Goal: Task Accomplishment & Management: Use online tool/utility

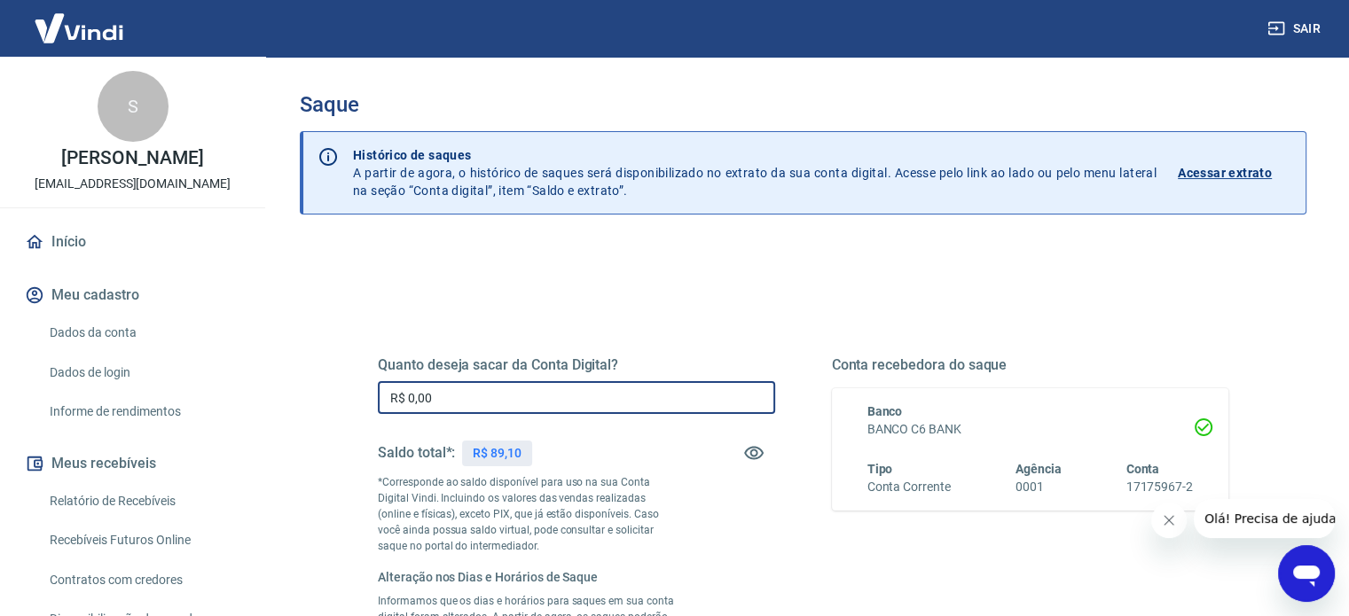
drag, startPoint x: 464, startPoint y: 397, endPoint x: 460, endPoint y: 386, distance: 12.1
click at [460, 386] on input "R$ 0,00" at bounding box center [576, 397] width 397 height 33
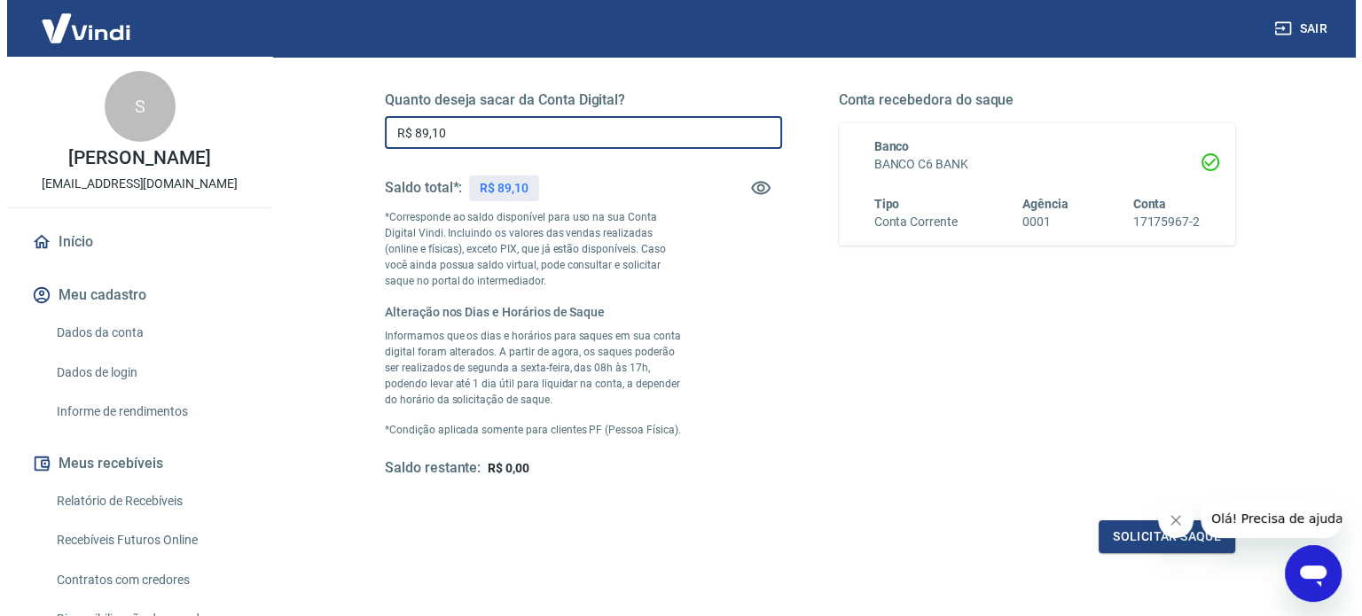
scroll to position [266, 0]
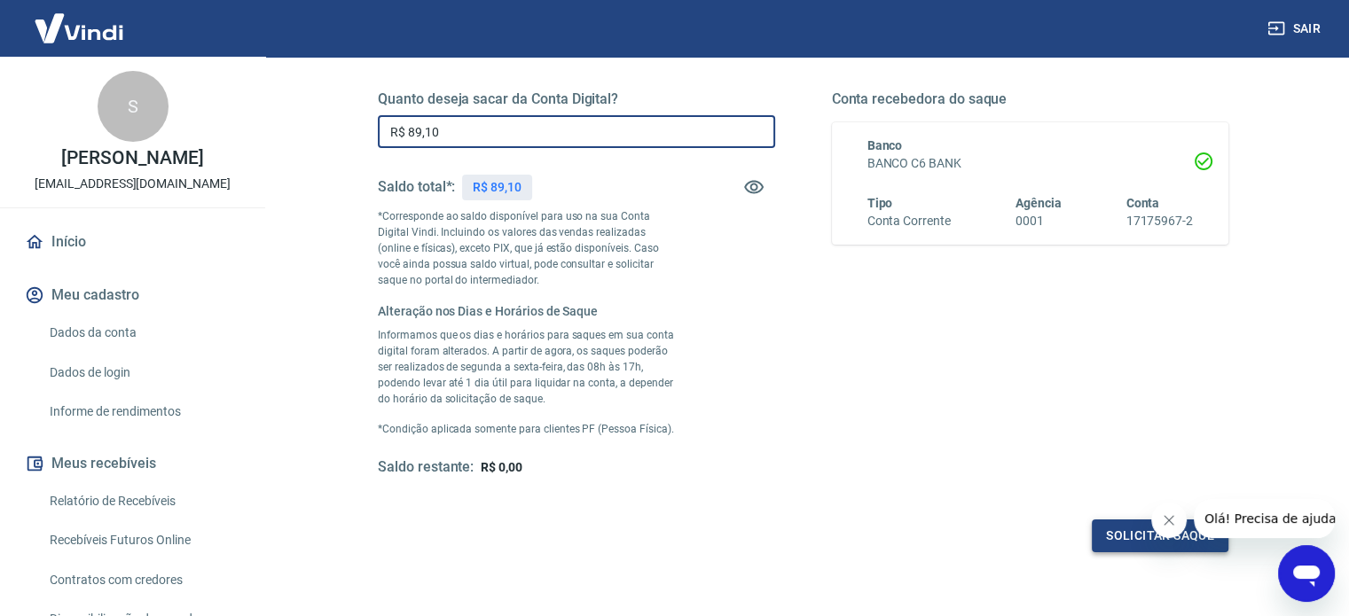
type input "R$ 89,10"
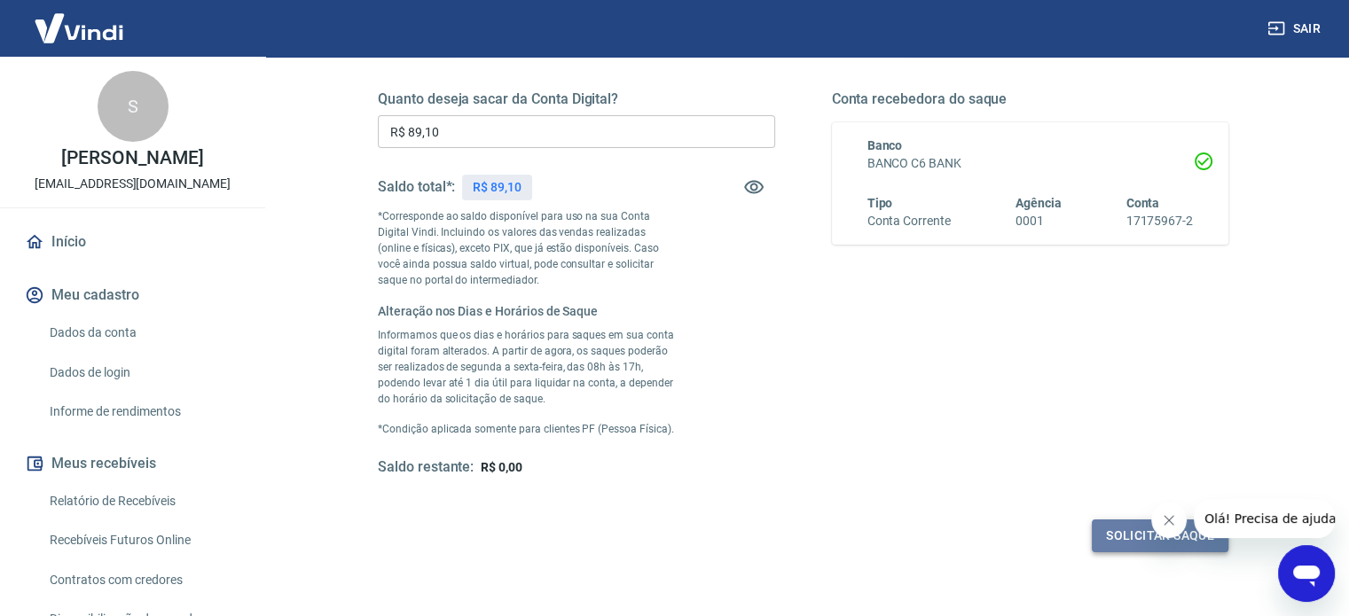
click at [1116, 526] on button "Solicitar saque" at bounding box center [1160, 536] width 137 height 33
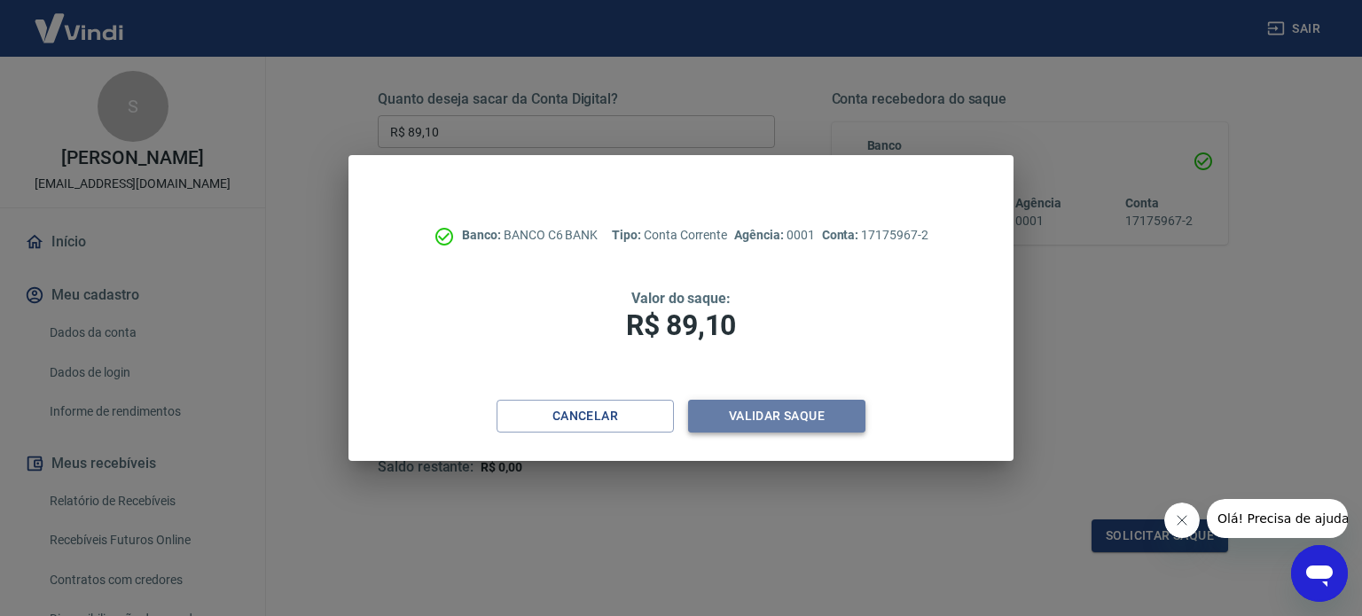
click at [793, 424] on button "Validar saque" at bounding box center [776, 416] width 177 height 33
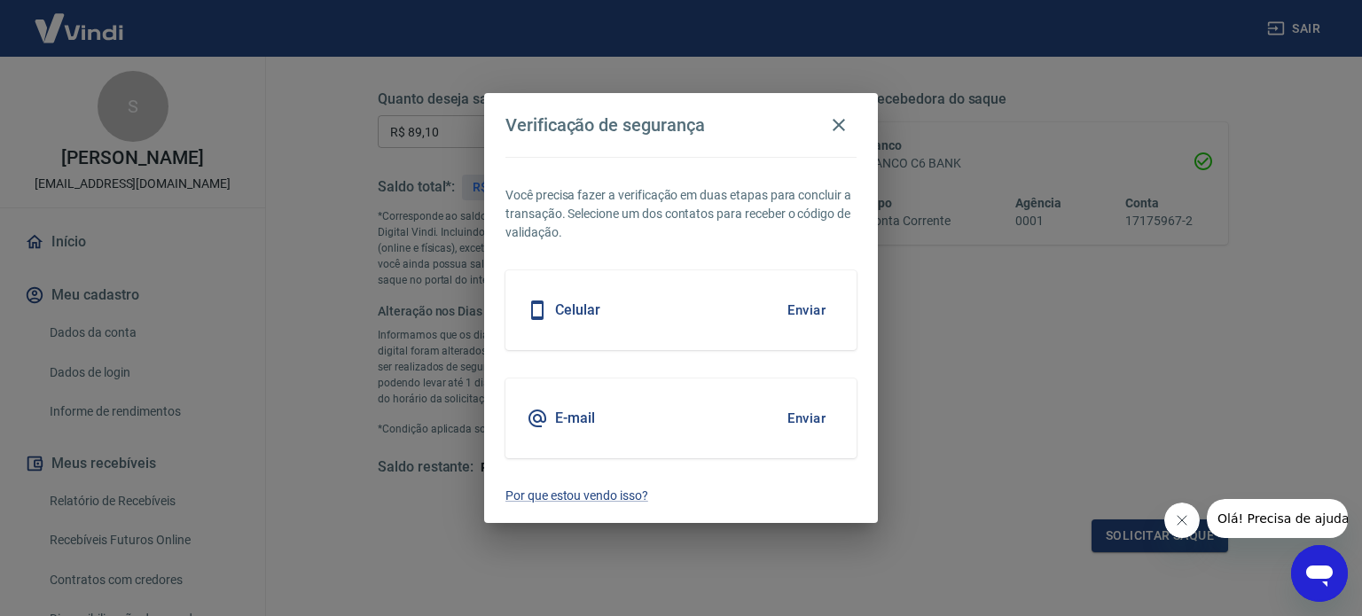
click at [826, 420] on button "Enviar" at bounding box center [807, 418] width 58 height 37
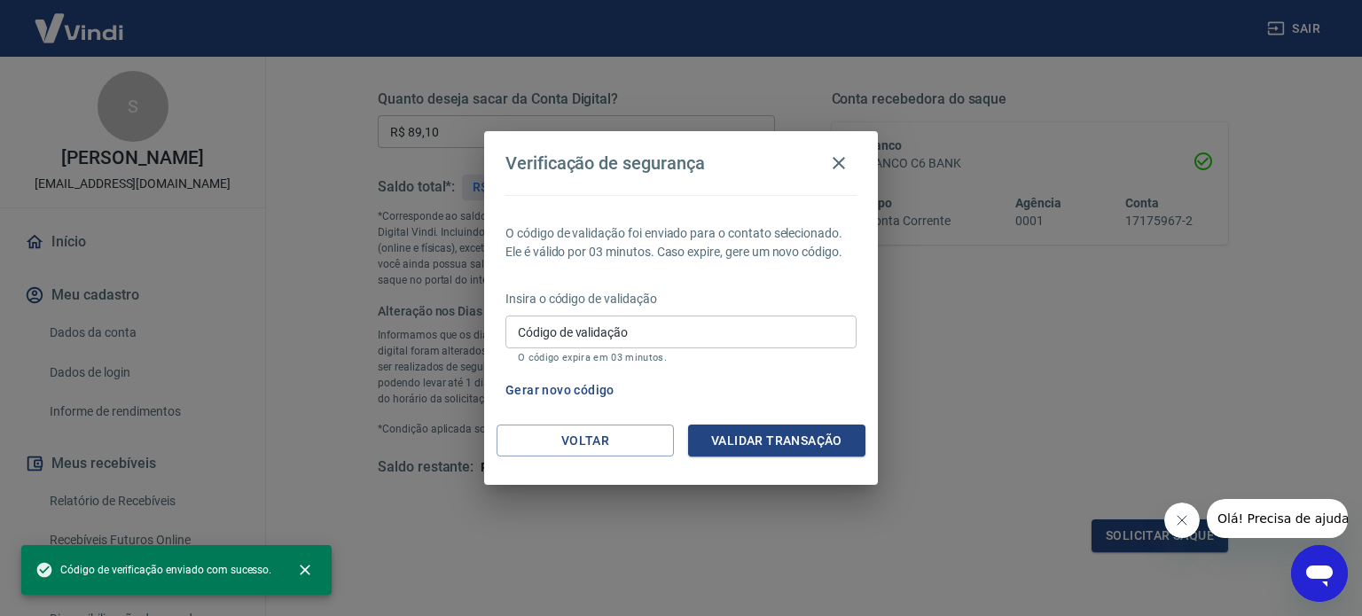
click at [658, 336] on input "Código de validação" at bounding box center [680, 332] width 351 height 33
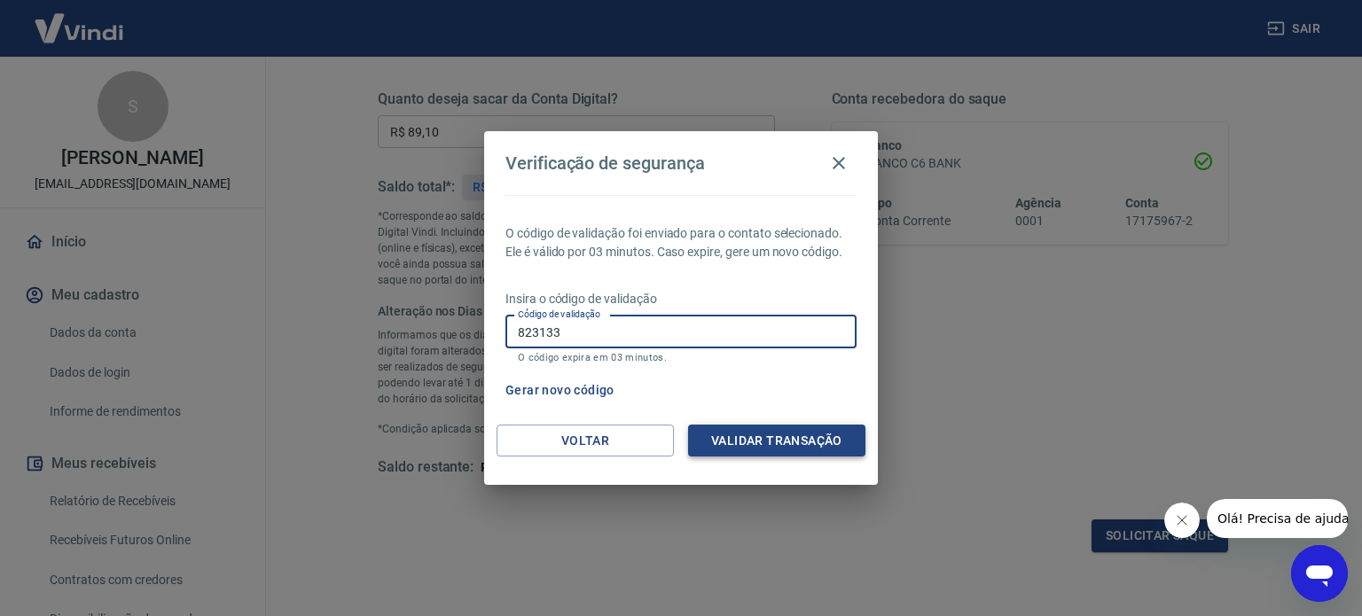
type input "823133"
click at [812, 435] on button "Validar transação" at bounding box center [776, 441] width 177 height 33
